Goal: Information Seeking & Learning: Check status

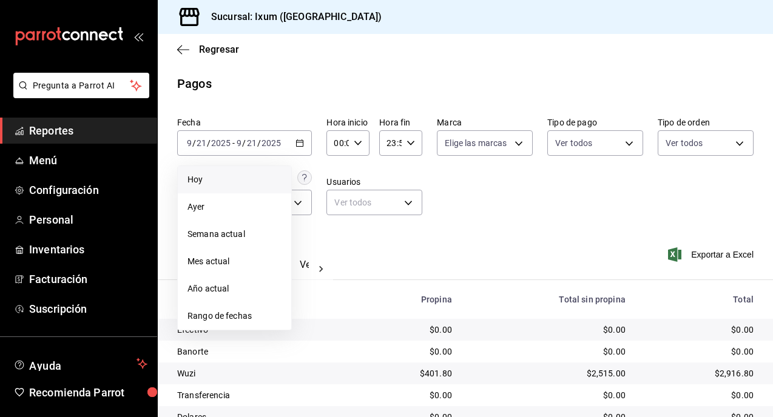
scroll to position [74, 0]
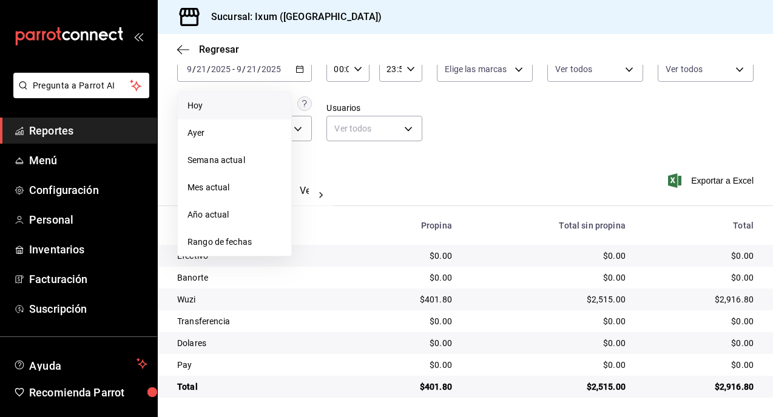
click at [224, 100] on span "Hoy" at bounding box center [234, 105] width 94 height 13
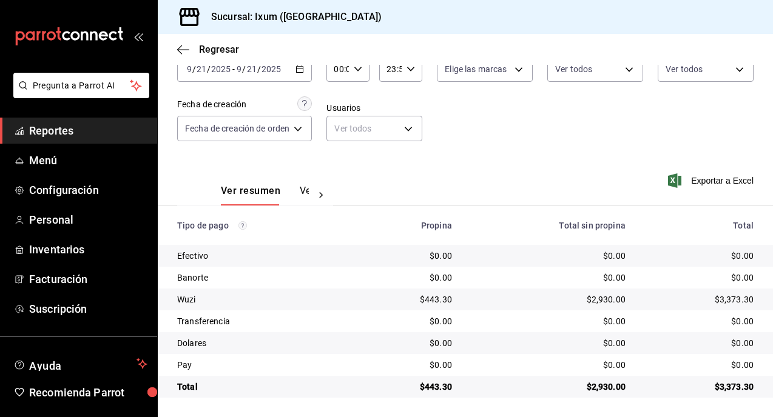
click at [86, 134] on span "Reportes" at bounding box center [88, 131] width 118 height 16
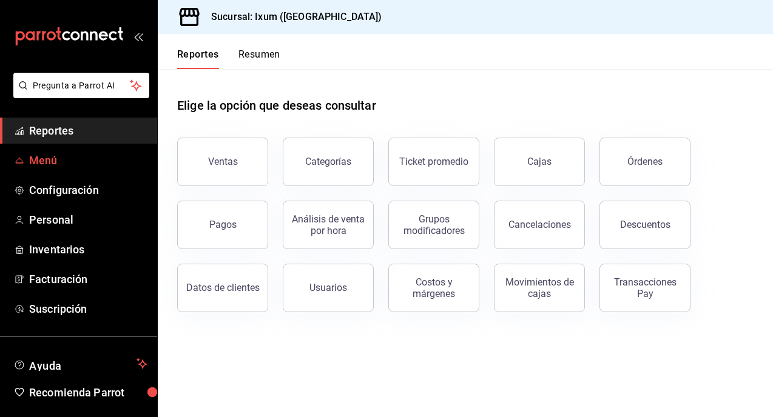
click at [61, 163] on span "Menú" at bounding box center [88, 160] width 118 height 16
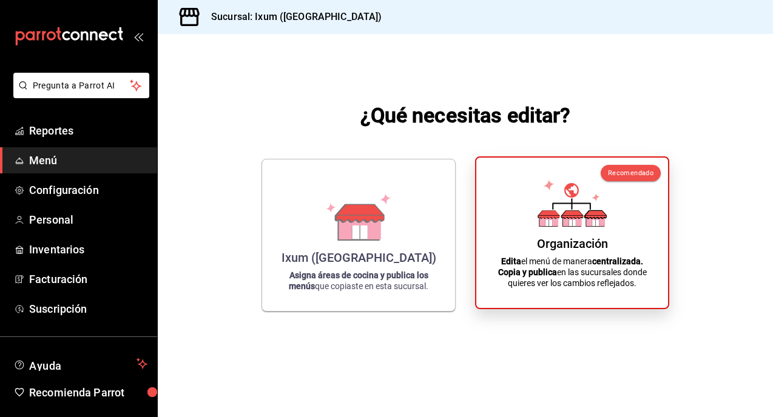
click at [567, 254] on div "Organización Edita el menú de manera centralizada. Copia y publica en las sucur…" at bounding box center [572, 232] width 163 height 131
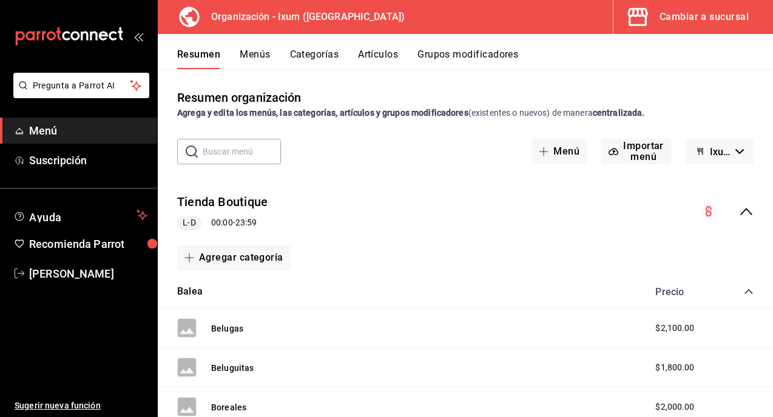
click at [730, 158] on button "Ixum - Borrador" at bounding box center [719, 151] width 68 height 25
click at [657, 163] on div at bounding box center [386, 208] width 773 height 417
click at [745, 210] on icon "collapse-menu-row" at bounding box center [746, 211] width 12 height 7
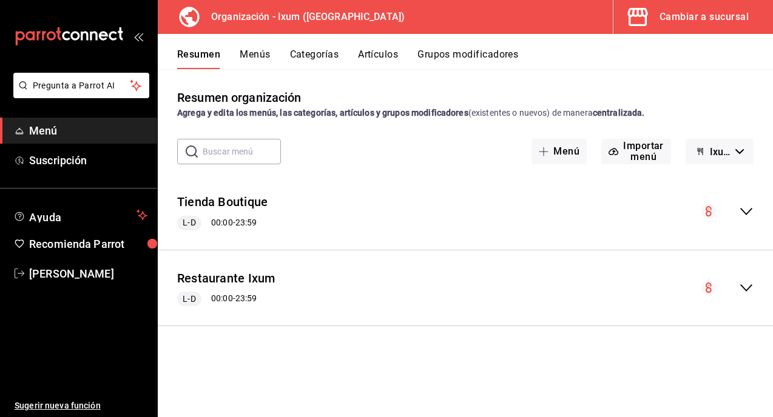
click at [736, 155] on button "Ixum - Borrador" at bounding box center [719, 151] width 68 height 25
click at [399, 163] on div at bounding box center [386, 208] width 773 height 417
click at [259, 57] on button "Menús" at bounding box center [255, 59] width 30 height 21
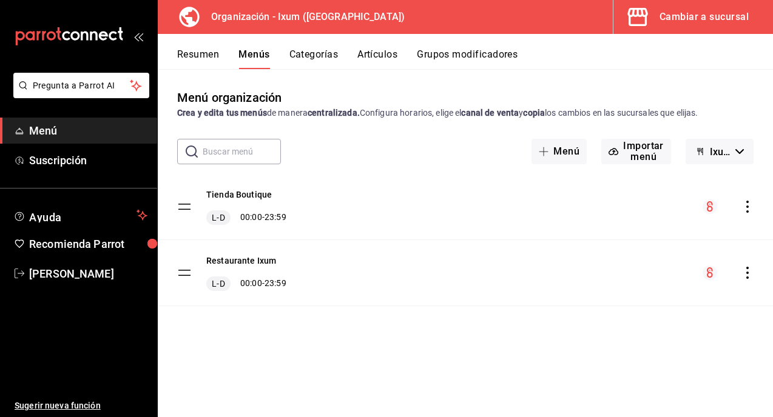
click at [741, 152] on icon "button" at bounding box center [739, 151] width 8 height 5
click at [505, 196] on div at bounding box center [386, 208] width 773 height 417
click at [215, 56] on button "Resumen" at bounding box center [198, 59] width 42 height 21
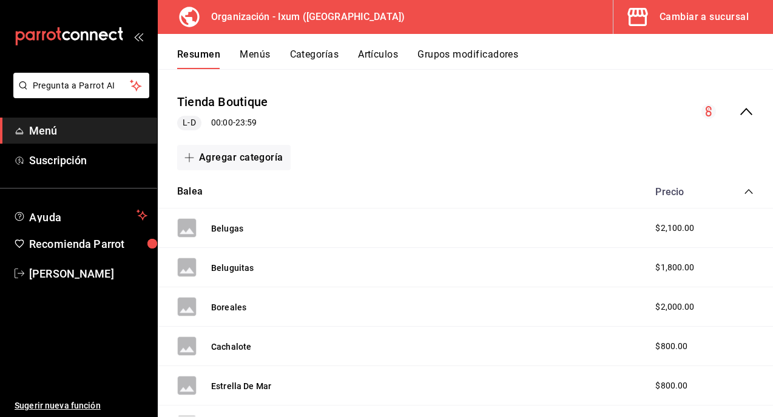
scroll to position [45, 0]
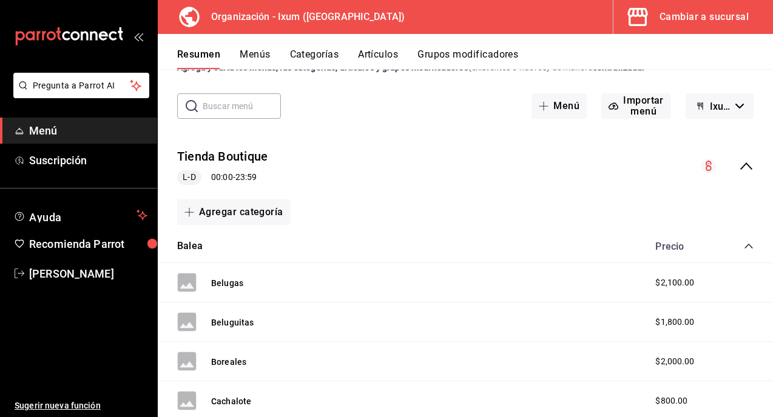
click at [744, 160] on icon "collapse-menu-row" at bounding box center [746, 166] width 15 height 15
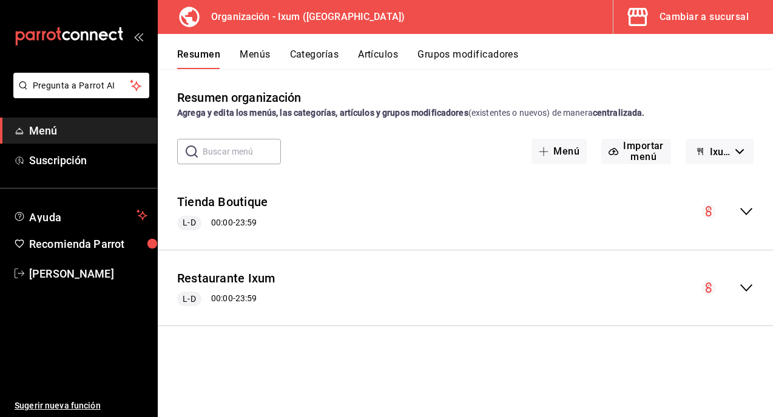
scroll to position [0, 0]
click at [671, 16] on div "Cambiar a sucursal" at bounding box center [703, 16] width 89 height 17
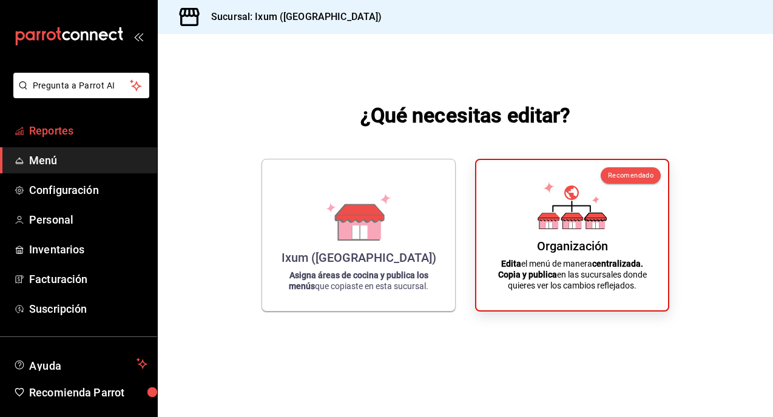
click at [78, 133] on span "Reportes" at bounding box center [88, 131] width 118 height 16
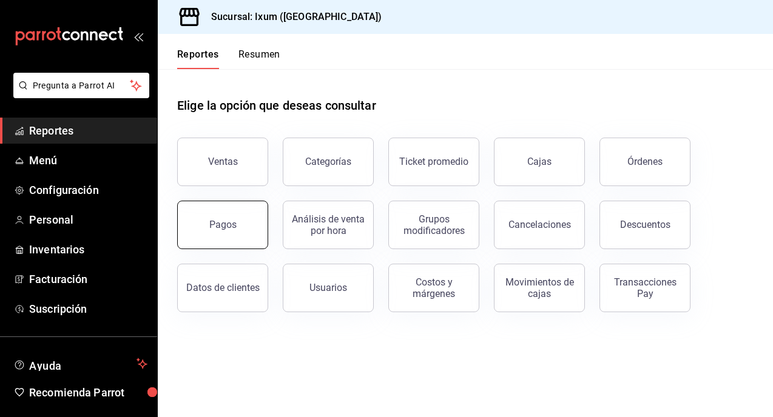
click at [235, 229] on button "Pagos" at bounding box center [222, 225] width 91 height 49
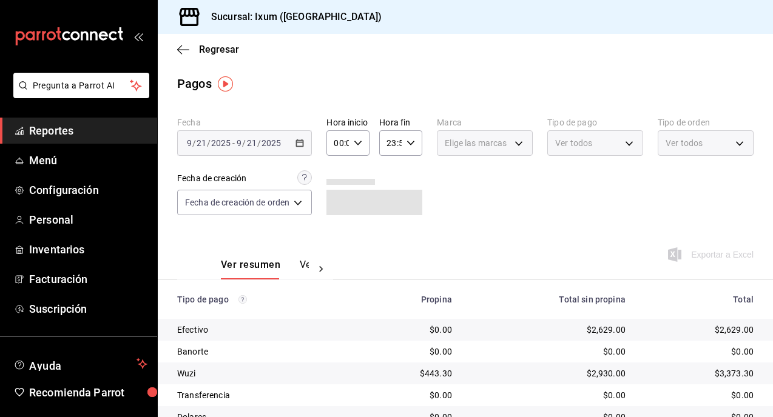
click at [286, 141] on div "[DATE] [DATE] - [DATE] [DATE]" at bounding box center [244, 142] width 135 height 25
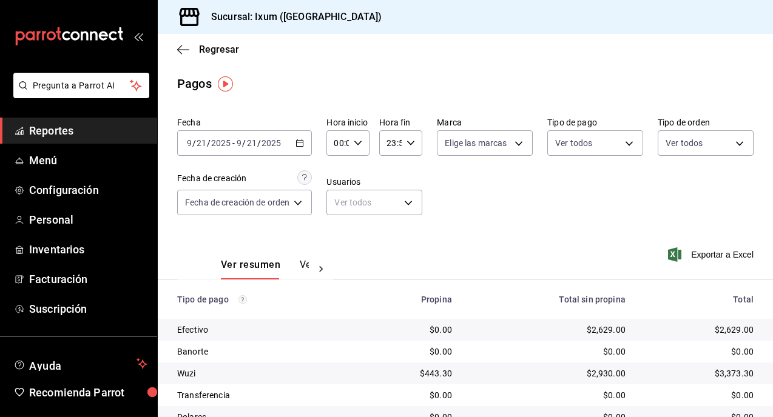
click at [297, 143] on \(Stroke\) "button" at bounding box center [299, 143] width 7 height 7
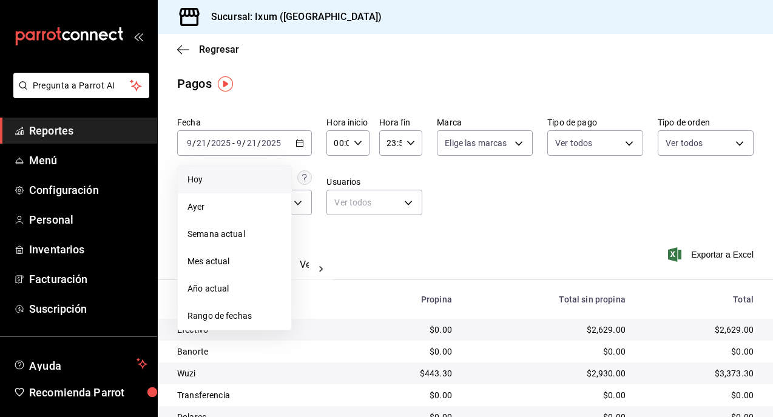
click at [240, 173] on span "Hoy" at bounding box center [234, 179] width 94 height 13
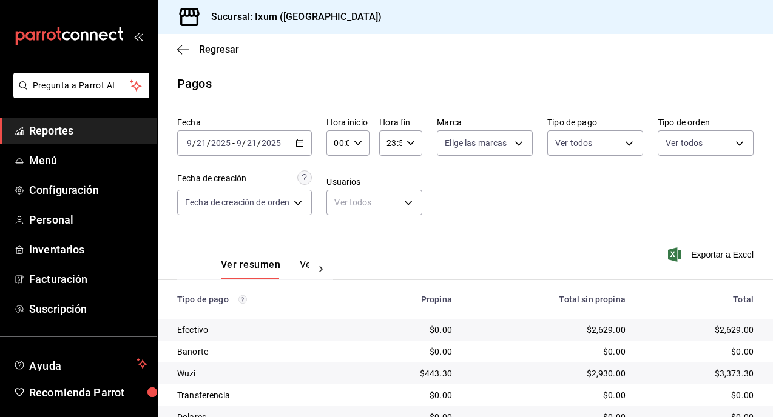
scroll to position [74, 0]
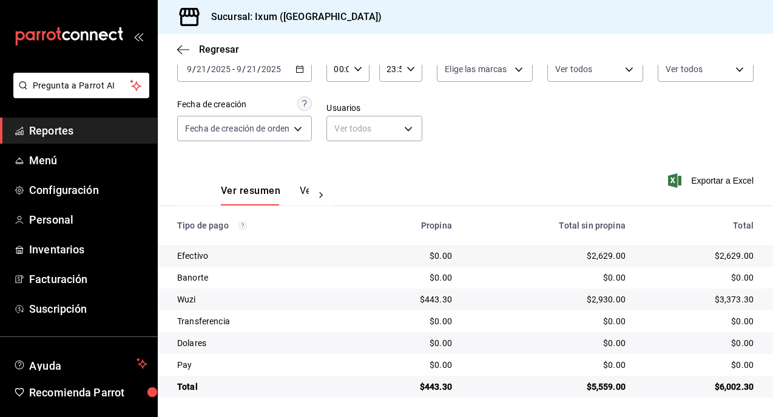
click at [268, 70] on input "2025" at bounding box center [271, 69] width 21 height 10
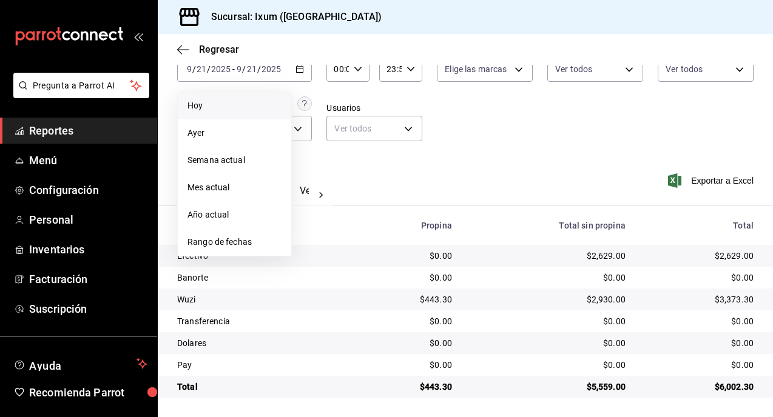
click at [226, 115] on li "Hoy" at bounding box center [234, 105] width 113 height 27
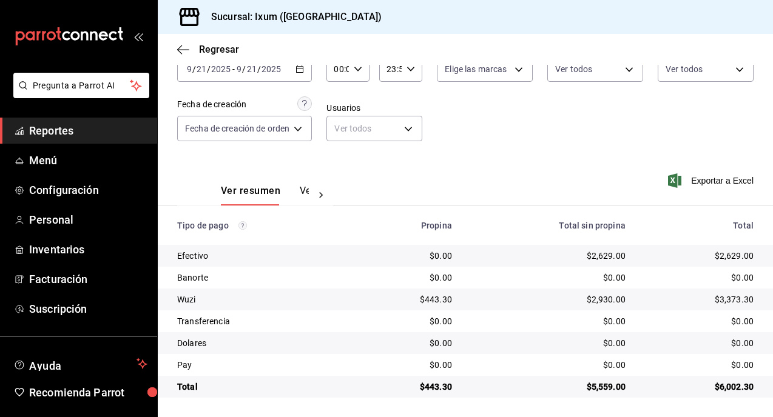
scroll to position [0, 0]
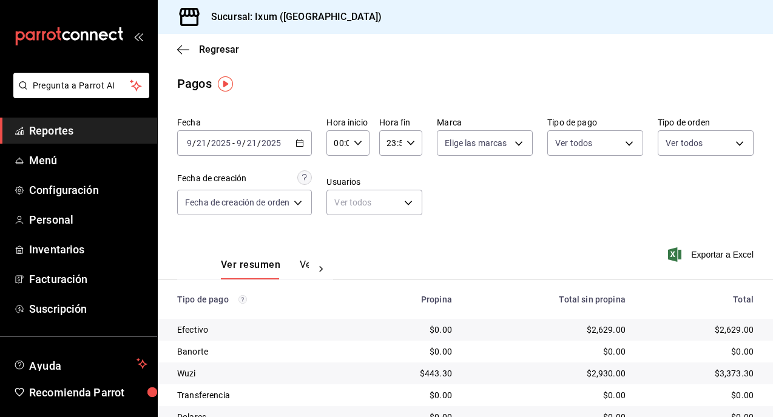
click at [253, 148] on div "[DATE] [DATE] - [DATE] [DATE]" at bounding box center [244, 142] width 135 height 25
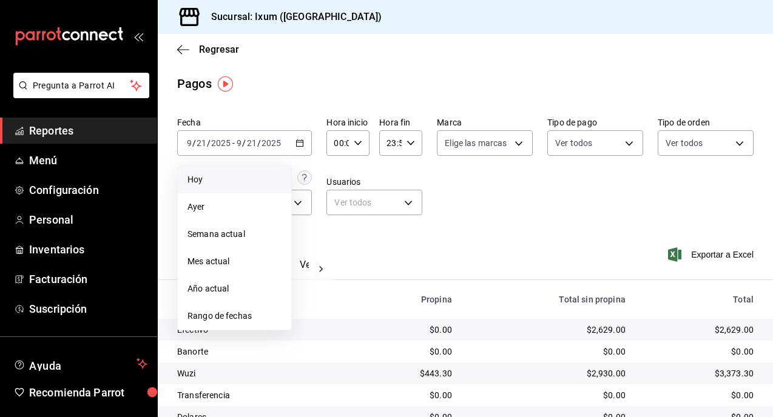
click at [231, 181] on span "Hoy" at bounding box center [234, 179] width 94 height 13
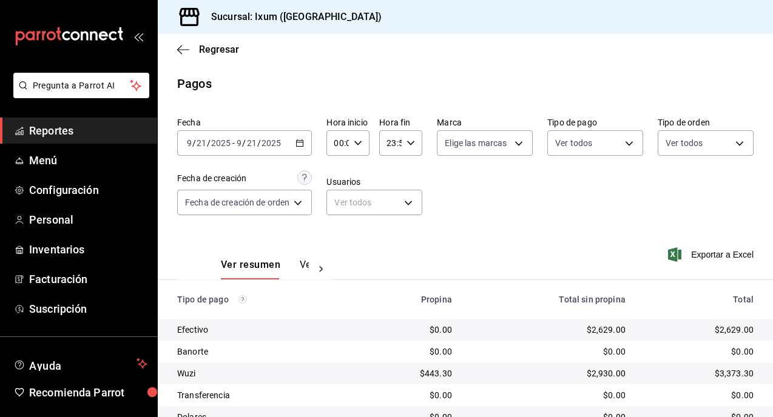
scroll to position [74, 0]
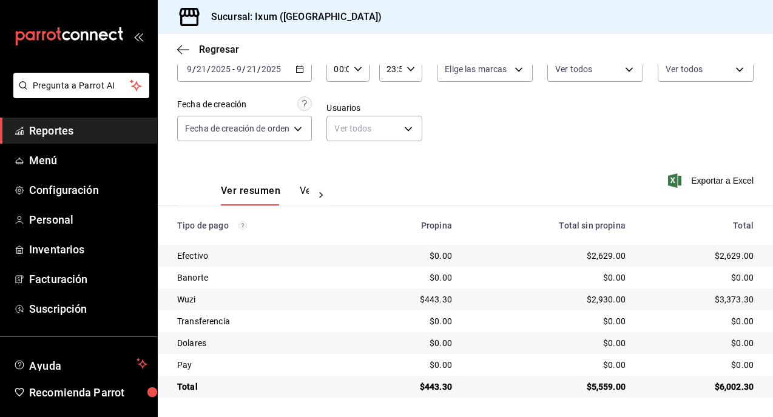
click at [86, 133] on span "Reportes" at bounding box center [88, 131] width 118 height 16
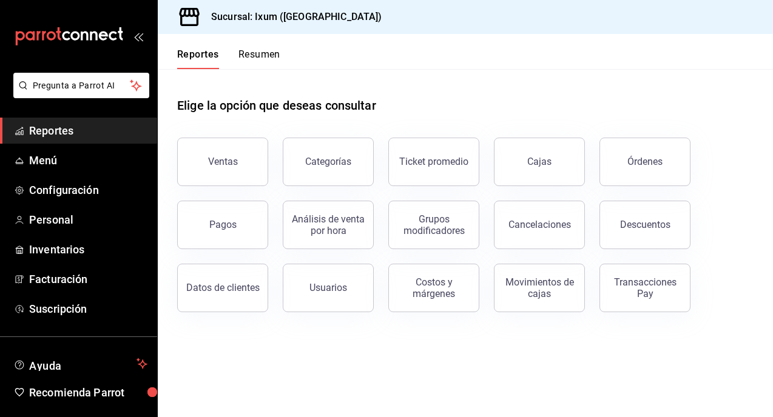
click at [519, 275] on button "Movimientos de cajas" at bounding box center [539, 288] width 91 height 49
